Goal: Task Accomplishment & Management: Use online tool/utility

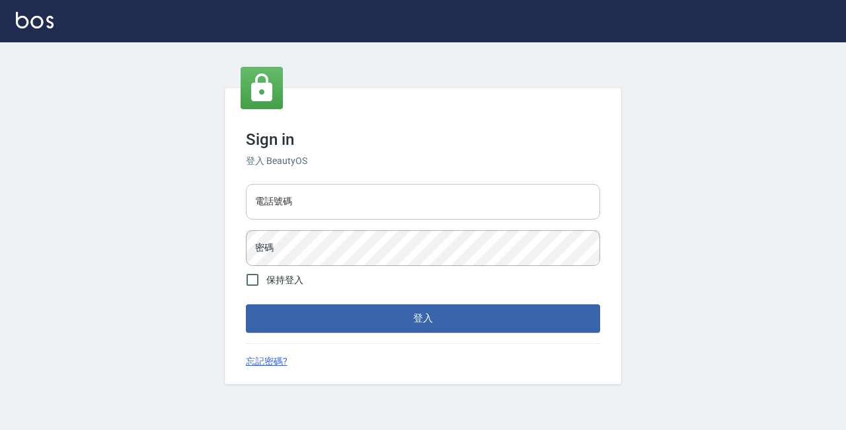
click at [334, 200] on input "電話號碼" at bounding box center [423, 202] width 354 height 36
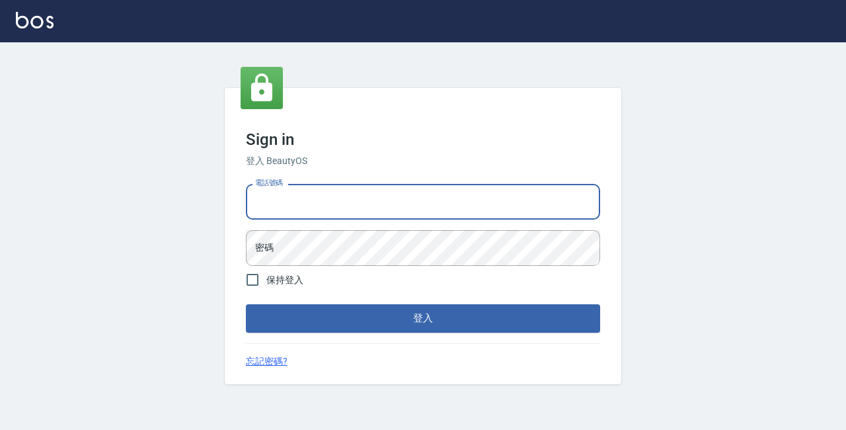
type input "89729295"
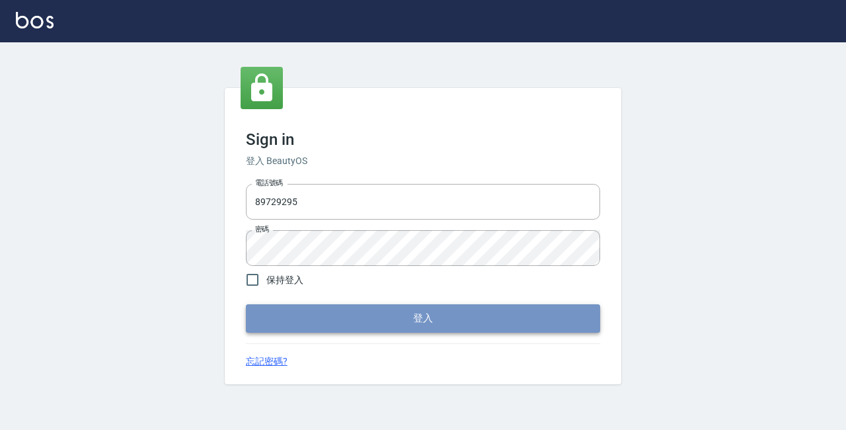
click at [431, 317] on button "登入" at bounding box center [423, 318] width 354 height 28
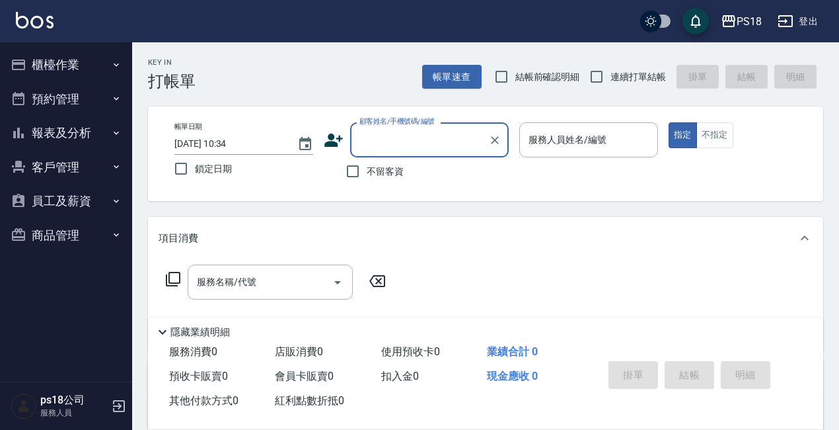
click at [67, 65] on button "櫃檯作業" at bounding box center [66, 65] width 122 height 34
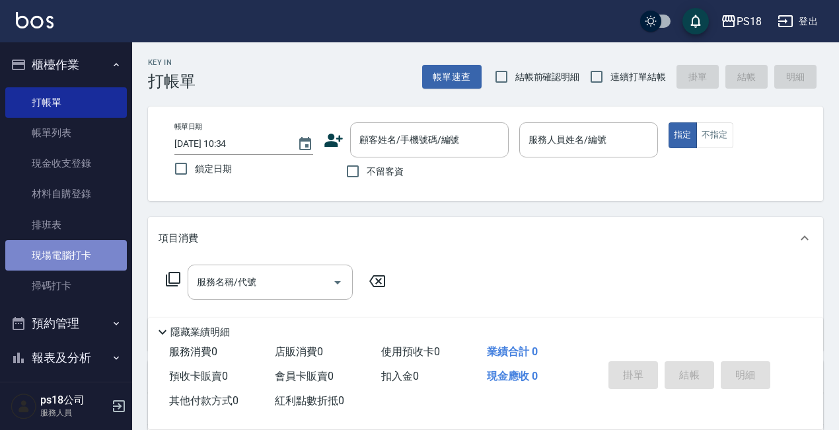
click at [69, 257] on link "現場電腦打卡" at bounding box center [66, 255] width 122 height 30
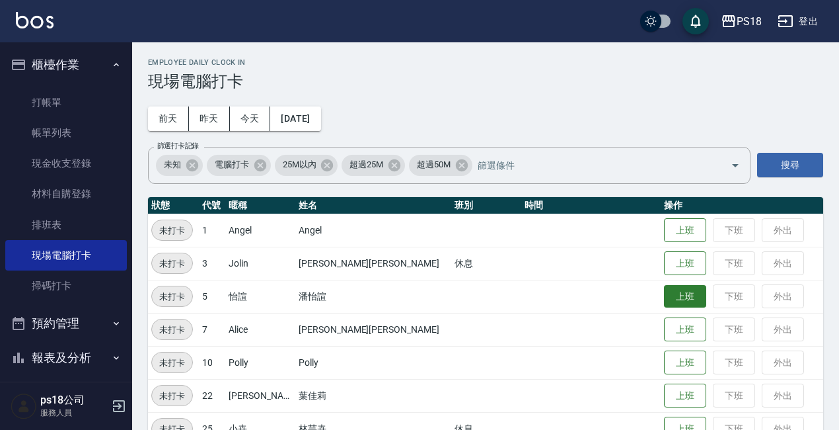
click at [664, 301] on button "上班" at bounding box center [685, 296] width 42 height 23
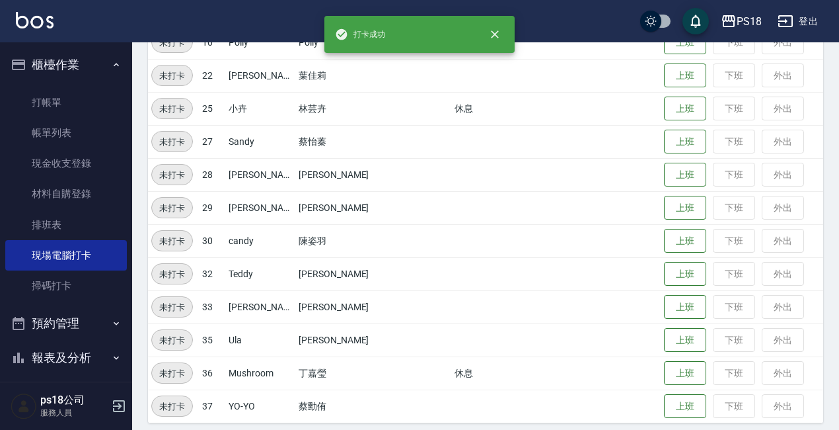
scroll to position [329, 0]
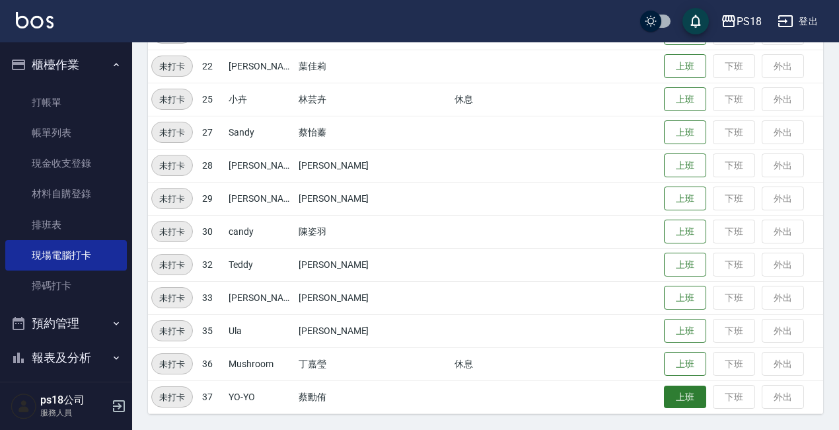
click at [664, 396] on button "上班" at bounding box center [685, 396] width 42 height 23
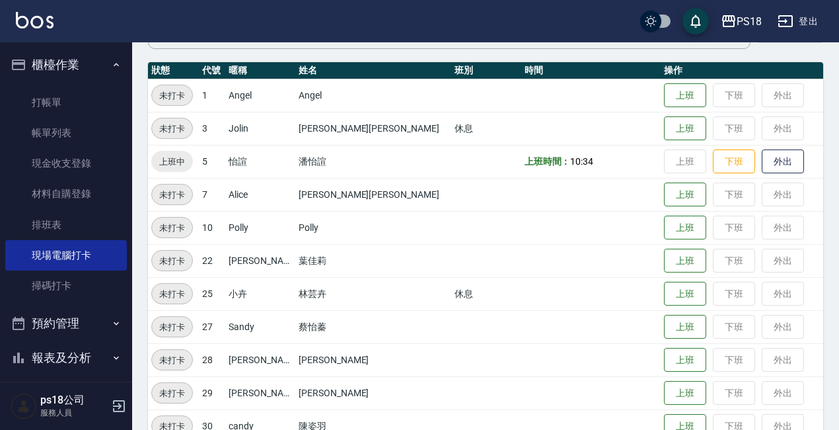
scroll to position [0, 0]
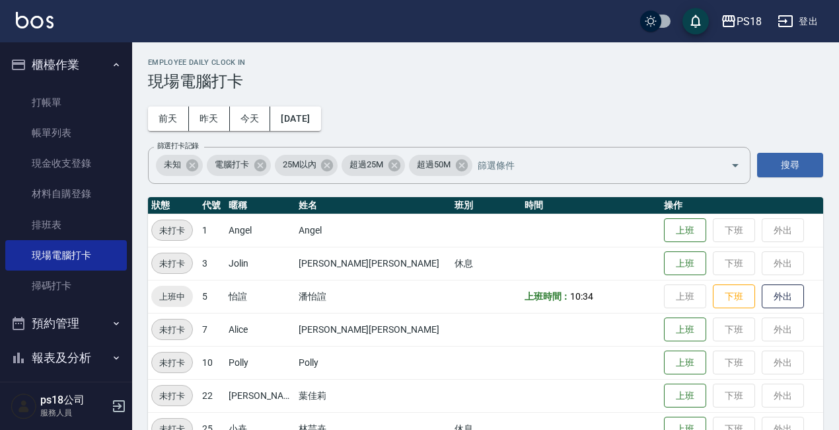
drag, startPoint x: 0, startPoint y: 278, endPoint x: 65, endPoint y: 401, distance: 139.8
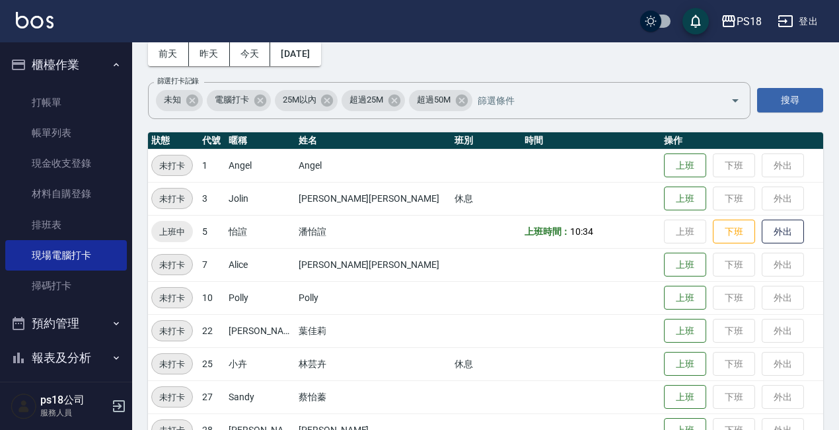
scroll to position [132, 0]
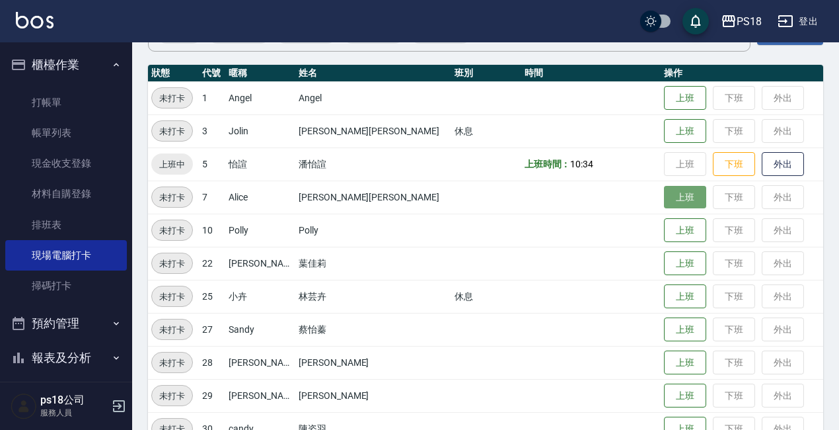
click at [664, 200] on button "上班" at bounding box center [685, 197] width 42 height 23
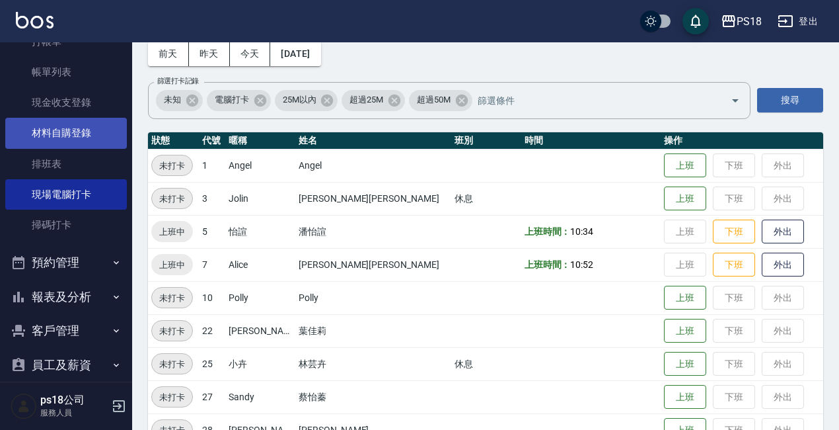
scroll to position [111, 0]
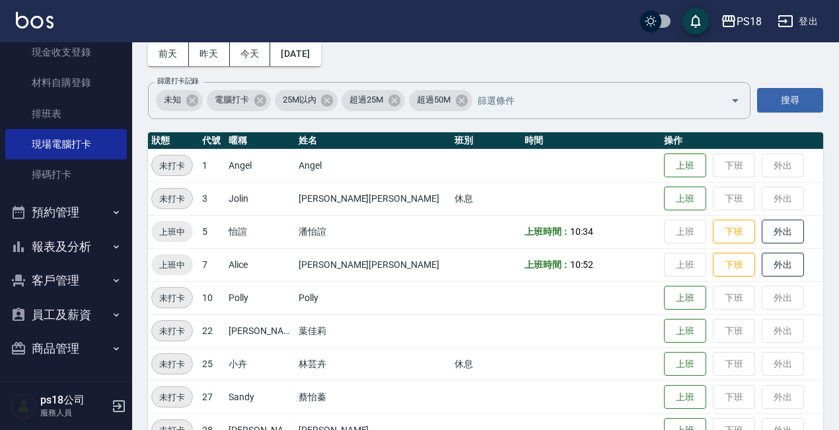
click at [65, 239] on button "報表及分析" at bounding box center [66, 246] width 122 height 34
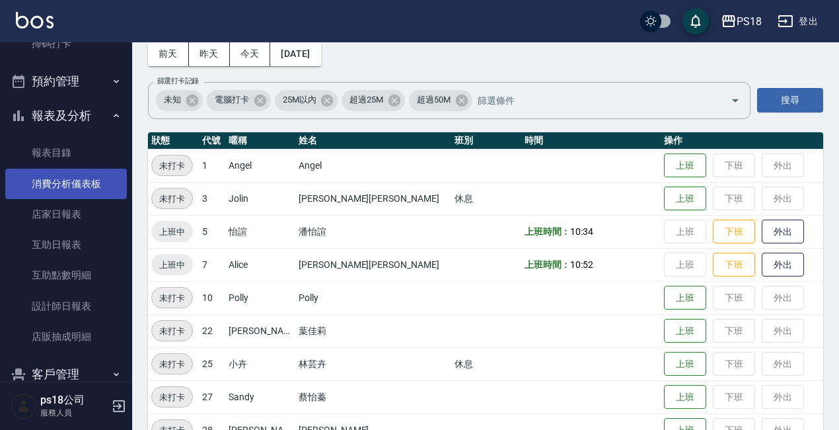
scroll to position [309, 0]
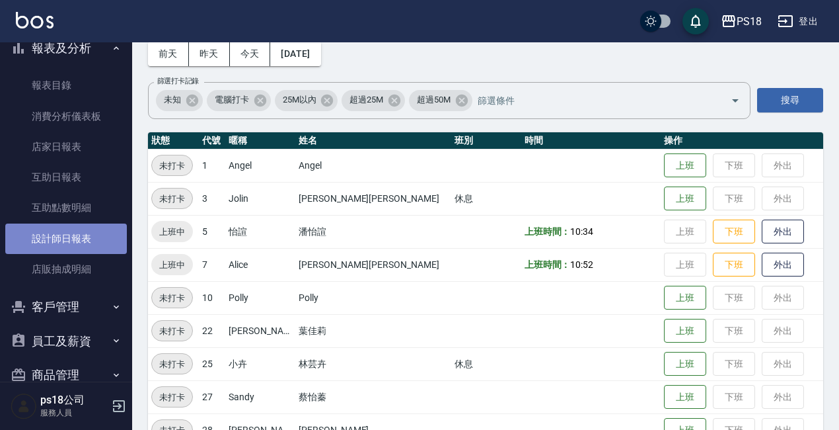
click at [67, 237] on link "設計師日報表" at bounding box center [66, 238] width 122 height 30
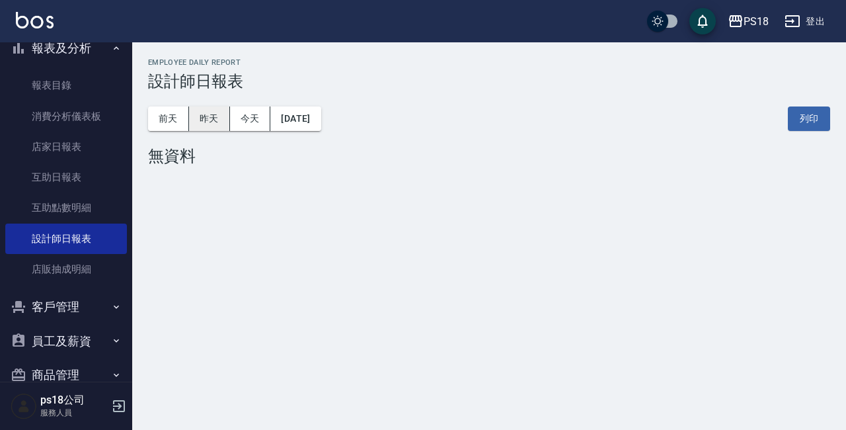
click at [211, 114] on button "昨天" at bounding box center [209, 118] width 41 height 24
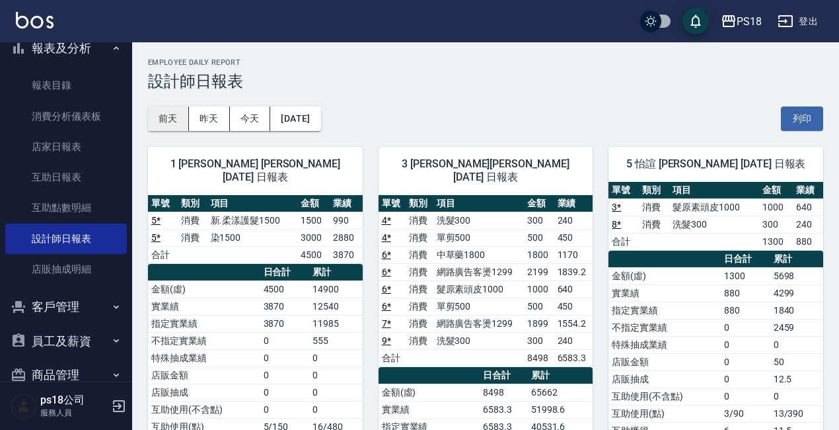
click at [181, 119] on button "前天" at bounding box center [168, 118] width 41 height 24
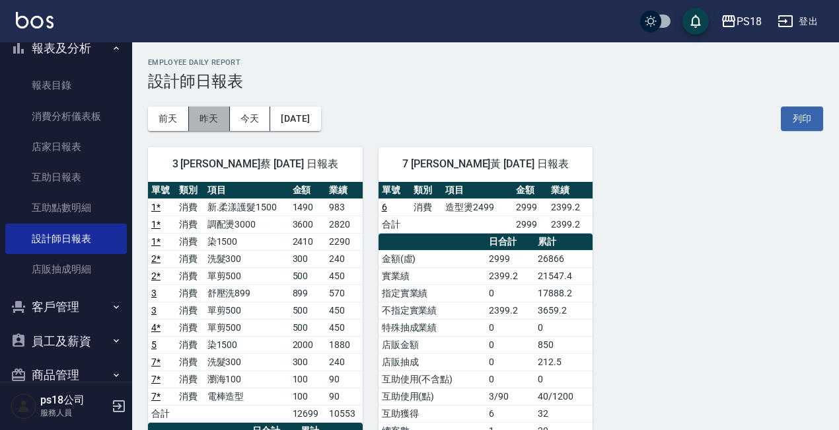
click at [196, 112] on button "昨天" at bounding box center [209, 118] width 41 height 24
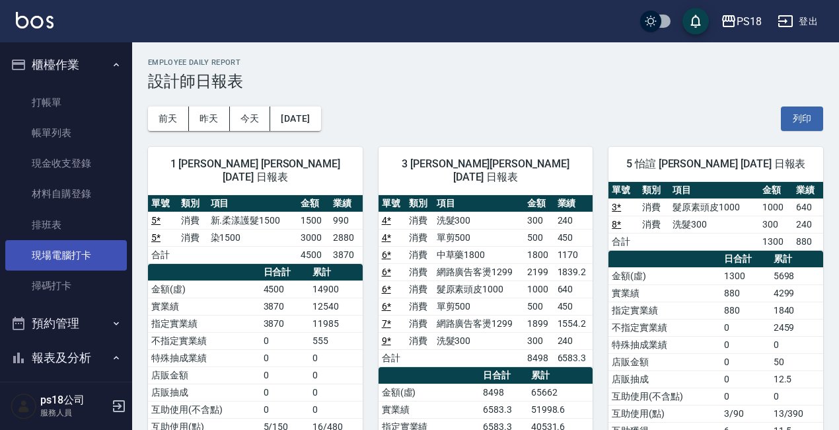
click at [80, 251] on link "現場電腦打卡" at bounding box center [66, 255] width 122 height 30
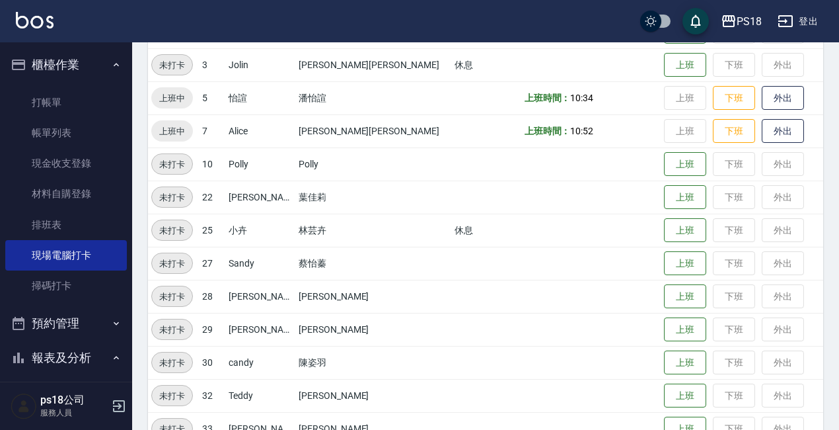
scroll to position [264, 0]
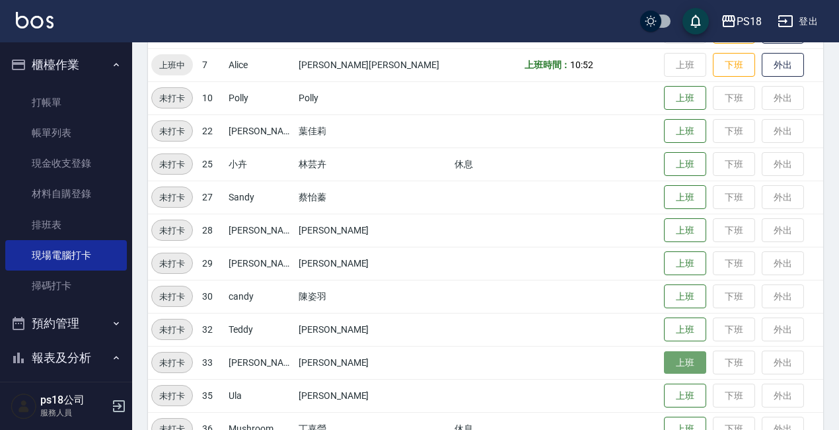
click at [669, 366] on button "上班" at bounding box center [685, 362] width 42 height 23
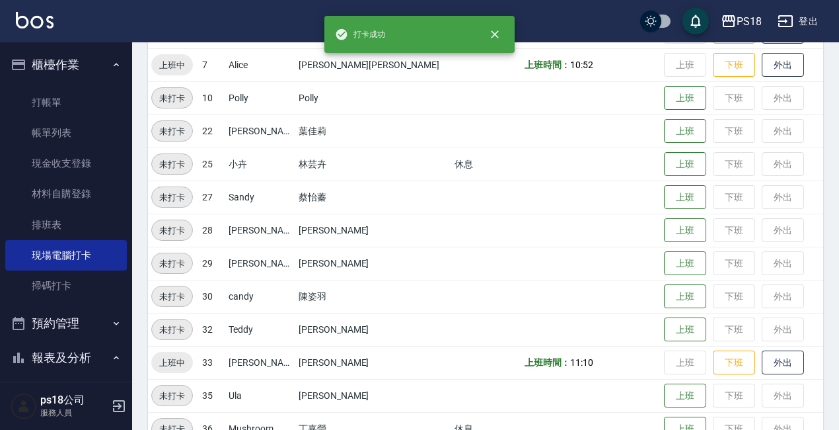
scroll to position [329, 0]
